Goal: Check status: Check status

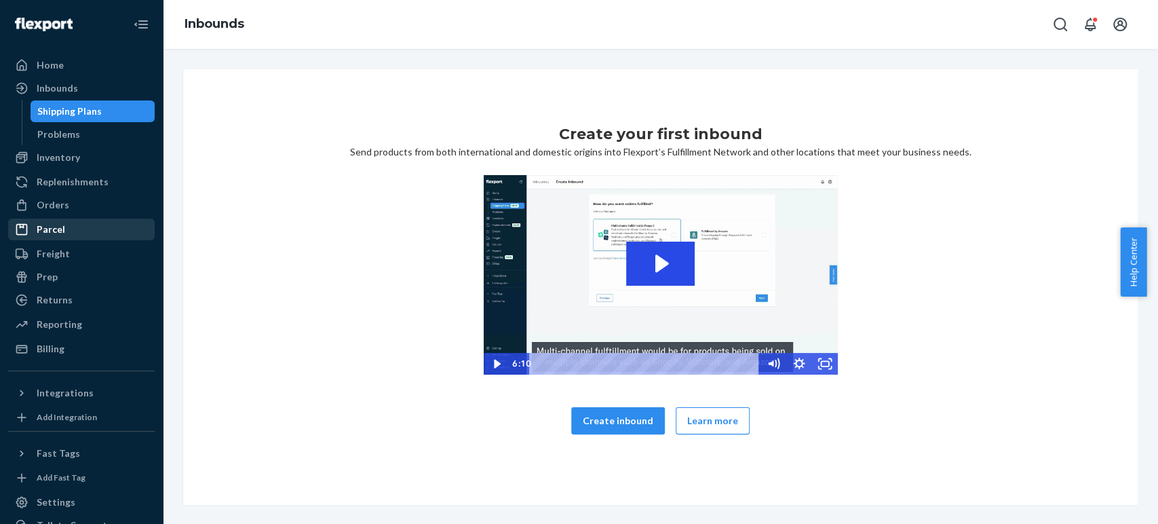
click at [43, 232] on div "Parcel" at bounding box center [51, 230] width 28 height 14
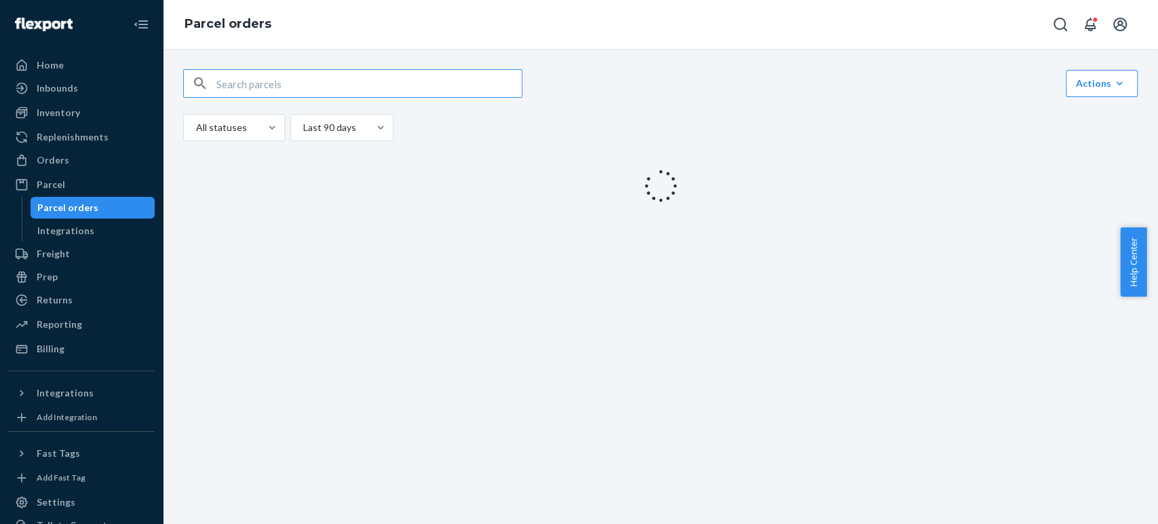
click at [388, 94] on input "text" at bounding box center [368, 83] width 305 height 27
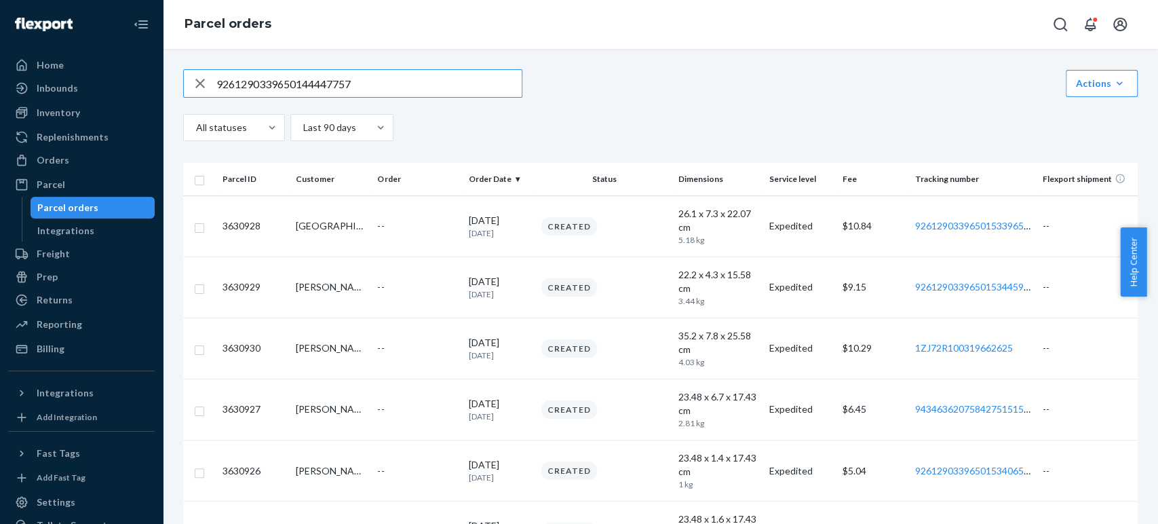
type input "9261290339650144447757"
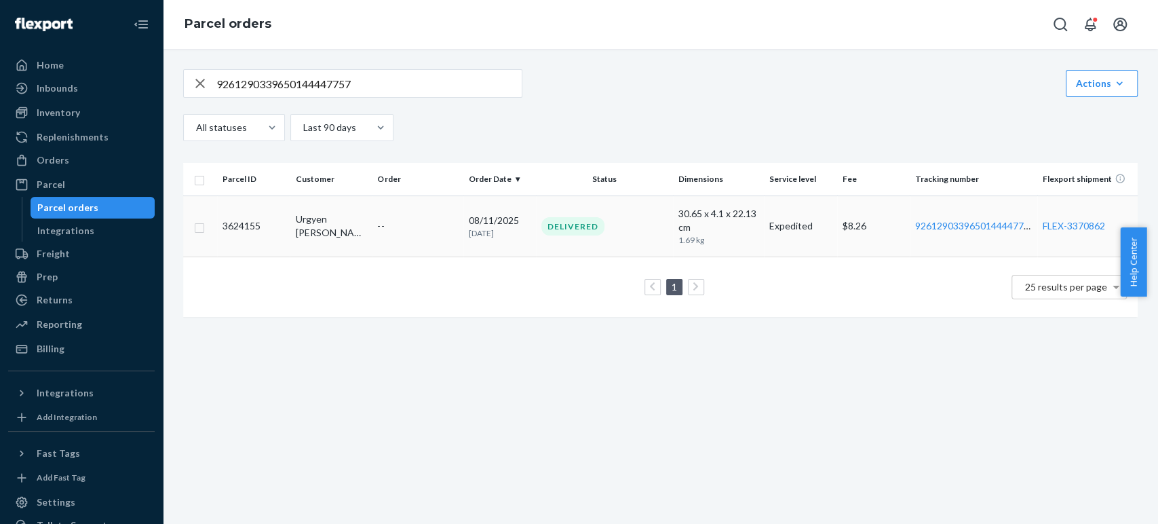
click at [441, 214] on td "--" at bounding box center [417, 225] width 91 height 61
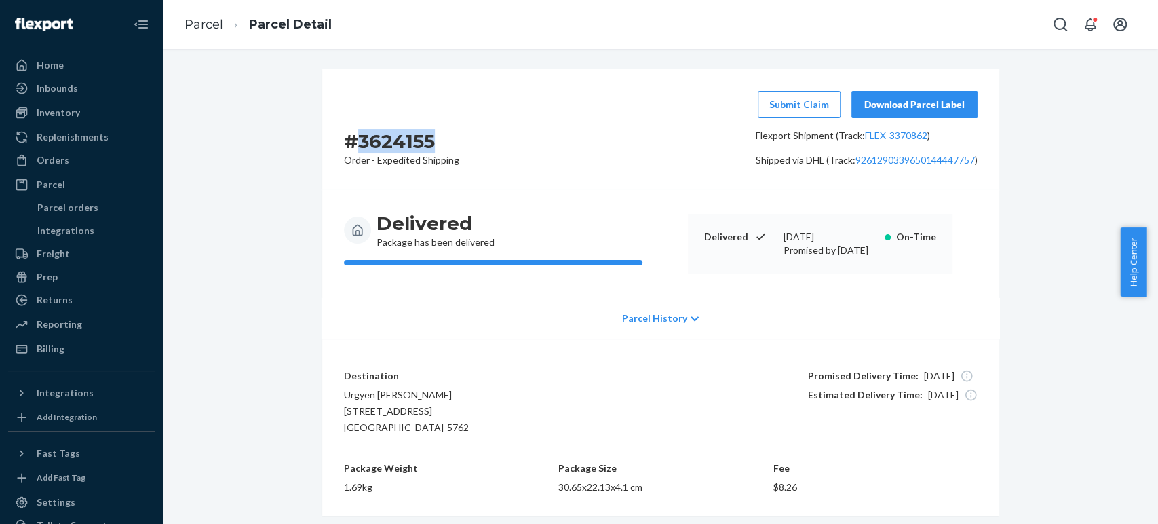
drag, startPoint x: 451, startPoint y: 140, endPoint x: 351, endPoint y: 132, distance: 99.4
click at [351, 132] on div "# 3624155 Order - Expedited Shipping Submit Claim Download Parcel Label Flexpor…" at bounding box center [660, 129] width 677 height 120
copy h2 "3624155"
